Goal: Task Accomplishment & Management: Use online tool/utility

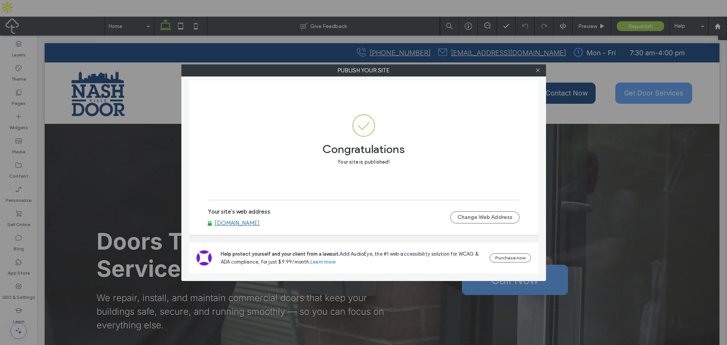
click at [248, 225] on link "[DOMAIN_NAME]" at bounding box center [237, 223] width 45 height 7
click at [534, 72] on div at bounding box center [537, 70] width 11 height 11
drag, startPoint x: 538, startPoint y: 72, endPoint x: 533, endPoint y: 75, distance: 6.0
click at [537, 73] on icon at bounding box center [538, 70] width 6 height 6
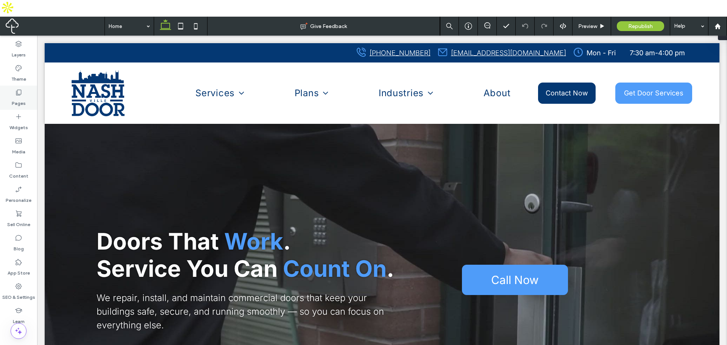
click at [22, 89] on icon at bounding box center [19, 93] width 8 height 8
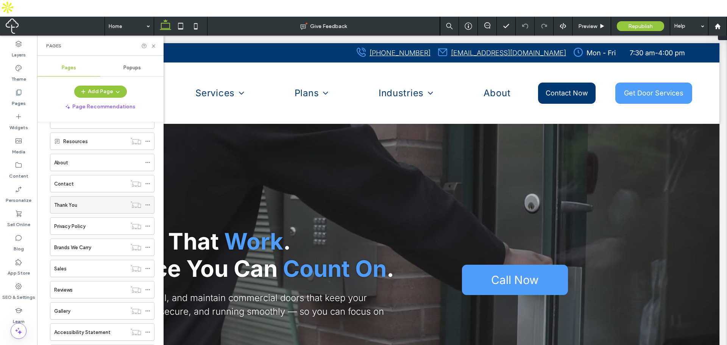
scroll to position [111, 0]
click at [54, 321] on div "Contact Experts" at bounding box center [102, 329] width 104 height 17
click at [53, 321] on div "Contact Experts" at bounding box center [102, 329] width 104 height 17
click at [85, 324] on label "Contact Experts" at bounding box center [86, 330] width 38 height 13
click at [53, 321] on div "Contact Experts" at bounding box center [102, 329] width 104 height 17
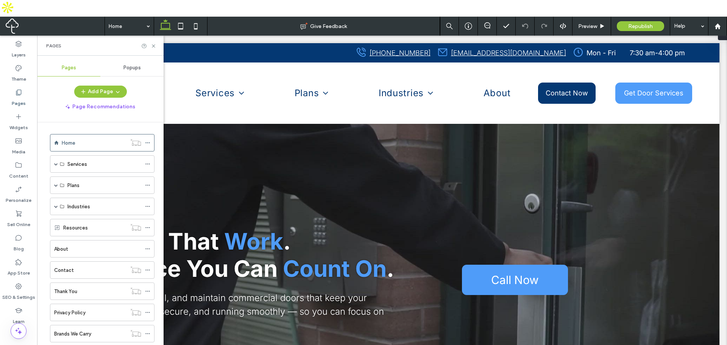
scroll to position [0, 0]
click at [56, 184] on span at bounding box center [56, 186] width 4 height 4
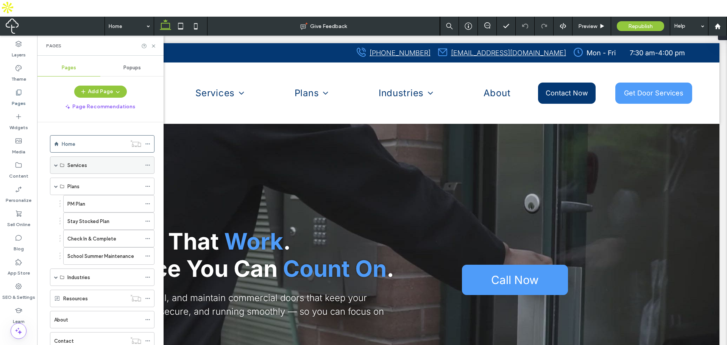
click at [56, 163] on span at bounding box center [56, 165] width 4 height 4
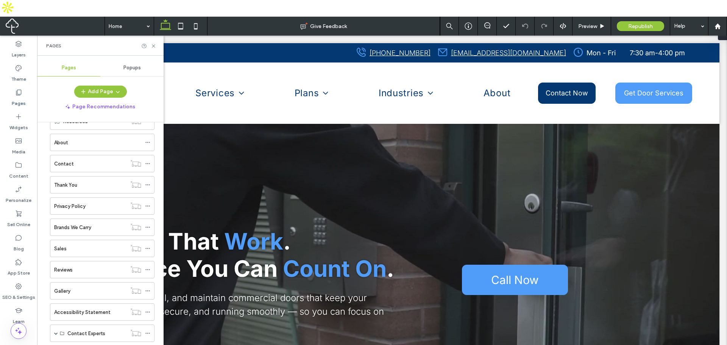
scroll to position [215, 0]
click at [55, 328] on span at bounding box center [56, 330] width 4 height 4
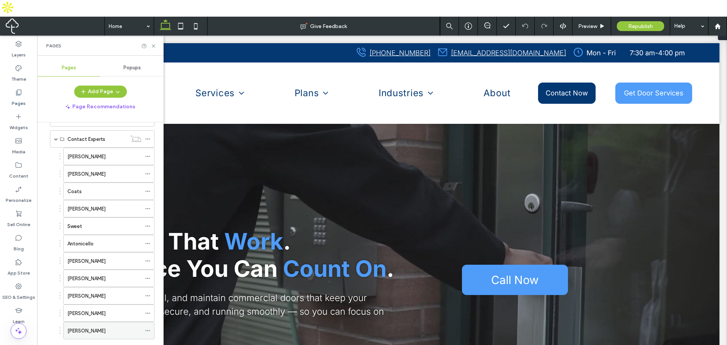
scroll to position [407, 0]
click at [108, 148] on div "Dietz" at bounding box center [104, 156] width 74 height 17
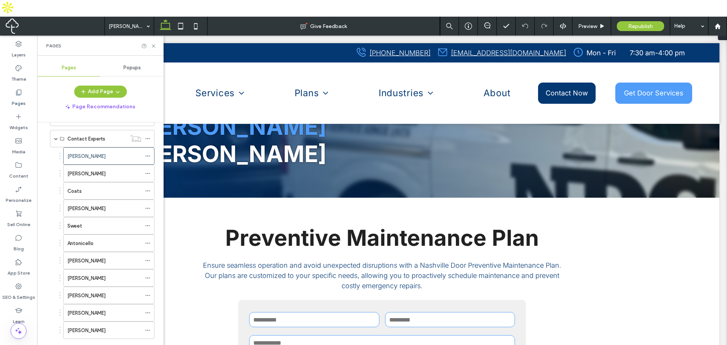
scroll to position [51, 0]
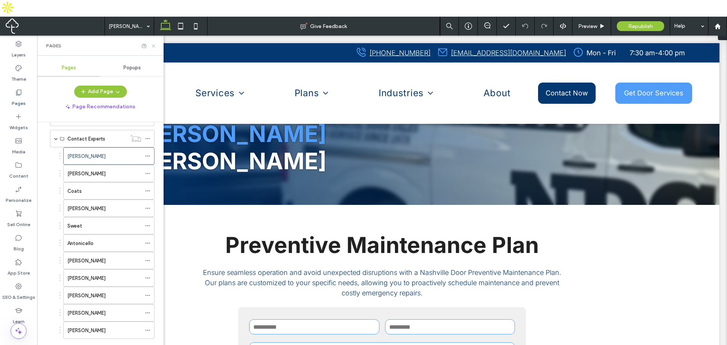
click at [152, 43] on icon at bounding box center [154, 46] width 6 height 6
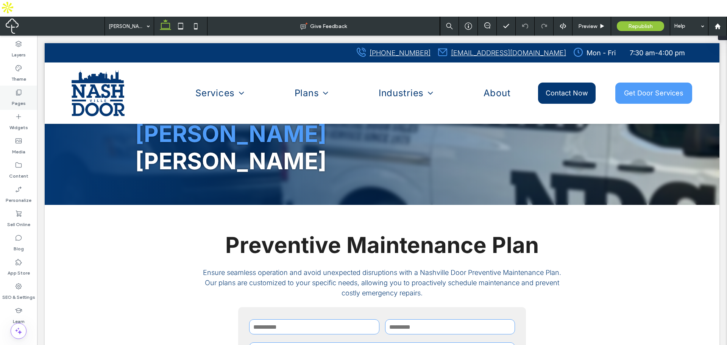
click at [18, 89] on icon at bounding box center [19, 93] width 8 height 8
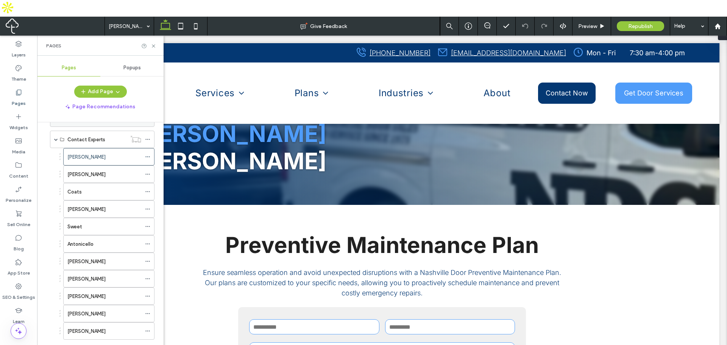
scroll to position [407, 0]
click at [133, 152] on div "Dietz" at bounding box center [104, 156] width 74 height 8
click at [147, 153] on icon at bounding box center [147, 155] width 5 height 5
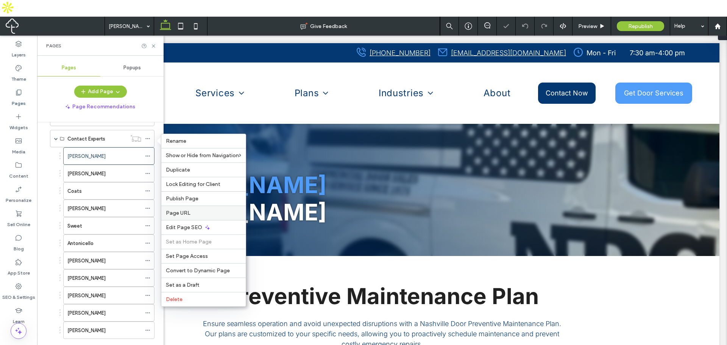
scroll to position [0, 0]
click at [185, 213] on span "Page URL" at bounding box center [178, 213] width 25 height 6
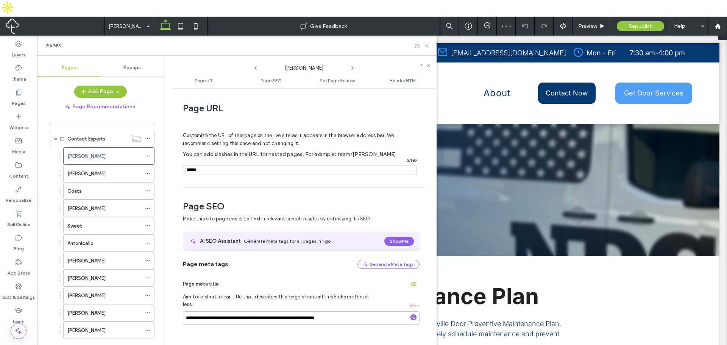
click at [240, 165] on input "notEmpty" at bounding box center [300, 170] width 234 height 10
click at [239, 165] on input "notEmpty" at bounding box center [300, 170] width 234 height 10
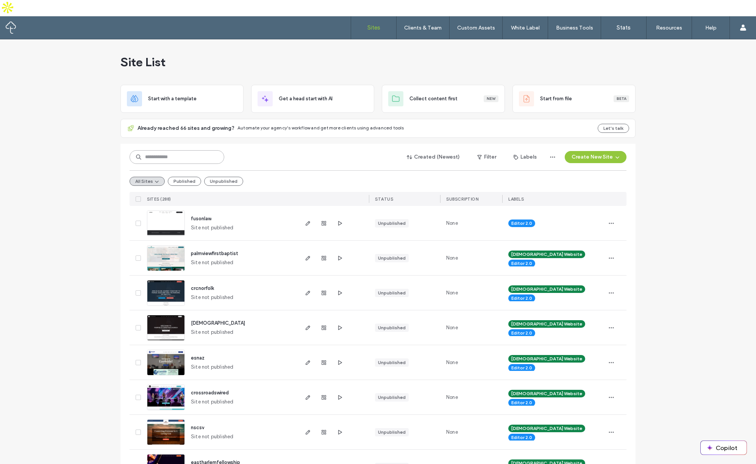
click at [171, 150] on input at bounding box center [176, 157] width 95 height 14
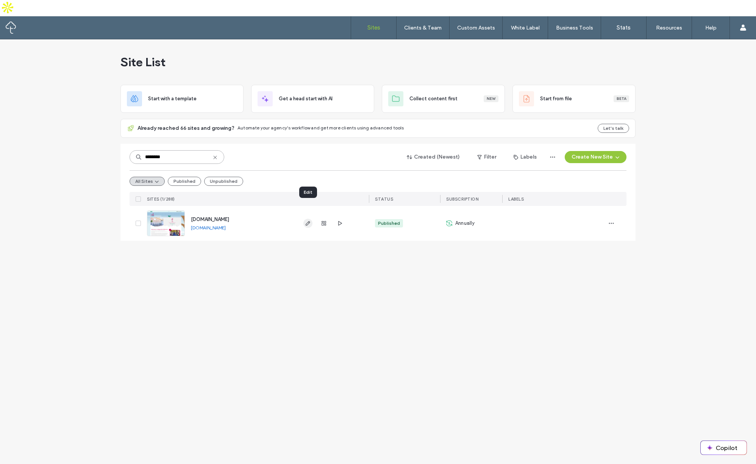
type input "********"
click at [305, 220] on icon "button" at bounding box center [308, 223] width 6 height 6
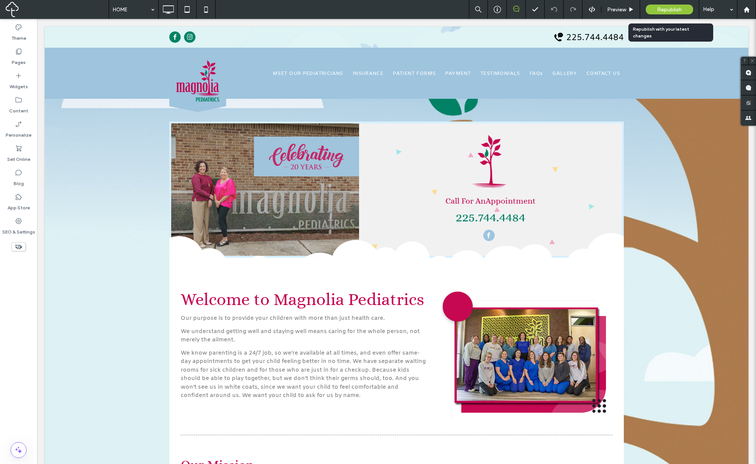
click at [667, 9] on span "Republish" at bounding box center [669, 9] width 25 height 6
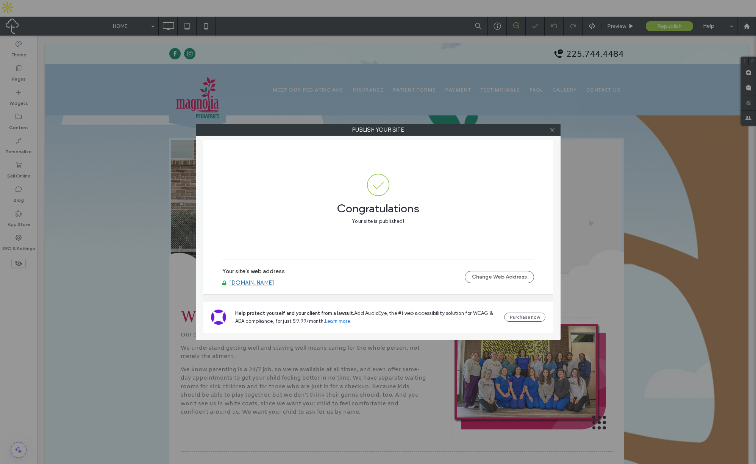
click at [262, 284] on link "[DOMAIN_NAME]" at bounding box center [251, 282] width 45 height 7
drag, startPoint x: 551, startPoint y: 128, endPoint x: 412, endPoint y: 86, distance: 145.1
click at [542, 129] on div "Publish your site" at bounding box center [378, 130] width 365 height 12
